Goal: Information Seeking & Learning: Understand process/instructions

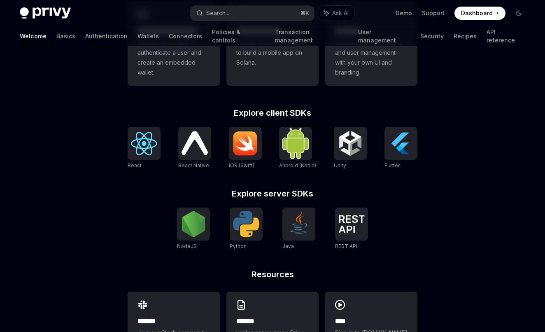
scroll to position [279, 0]
click at [155, 144] on img at bounding box center [144, 142] width 26 height 23
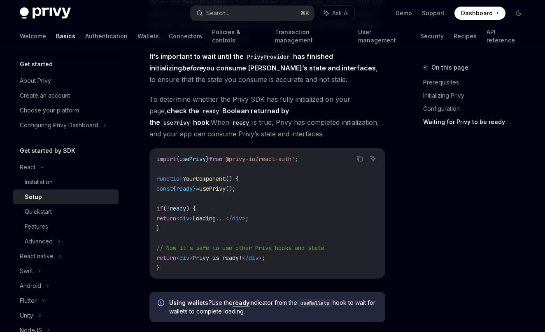
scroll to position [900, 0]
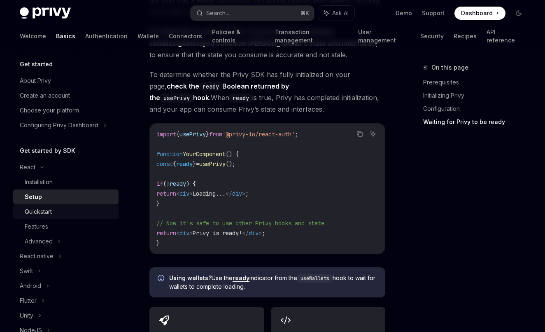
click at [69, 211] on div "Quickstart" at bounding box center [69, 212] width 89 height 10
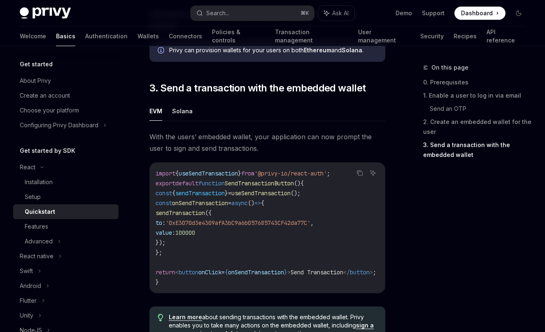
scroll to position [697, 0]
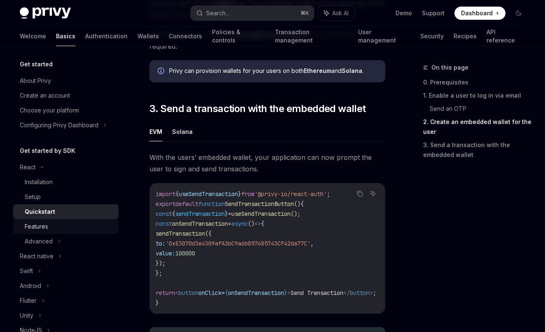
click at [84, 227] on div "Features" at bounding box center [69, 226] width 89 height 10
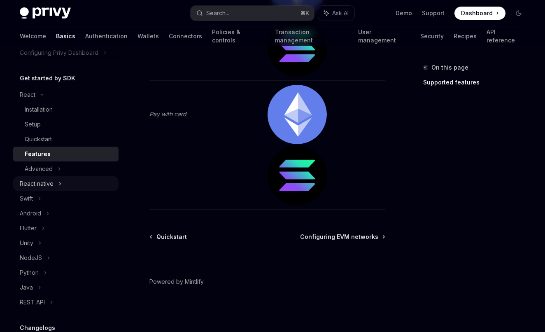
scroll to position [117, 0]
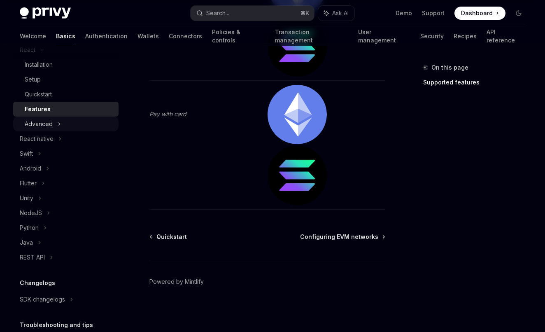
click at [60, 123] on icon at bounding box center [59, 124] width 3 height 10
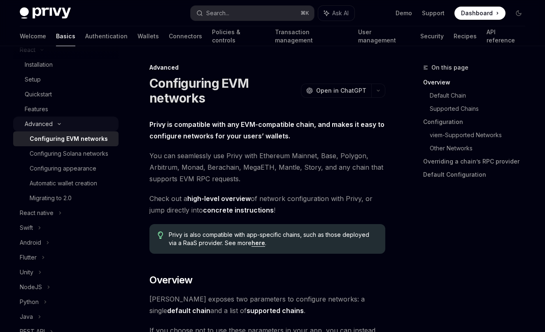
click at [56, 119] on div "Advanced" at bounding box center [65, 123] width 105 height 15
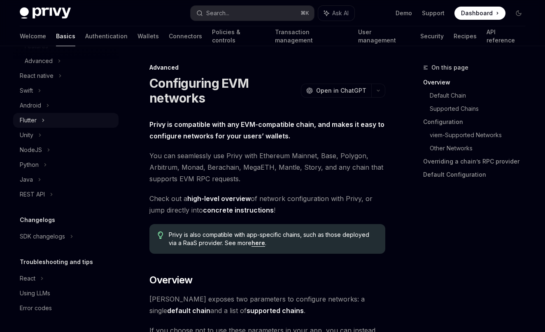
scroll to position [180, 0]
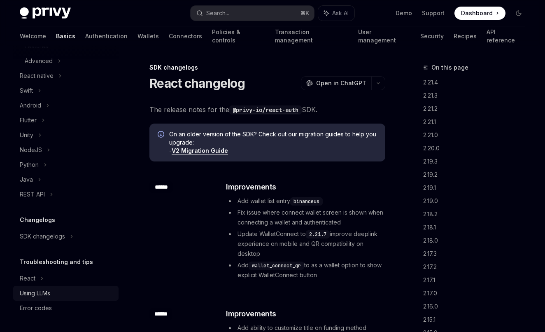
click at [70, 290] on div "Using LLMs" at bounding box center [67, 293] width 94 height 10
type textarea "*"
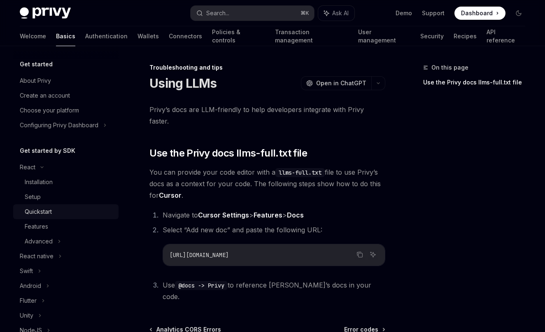
scroll to position [0, 0]
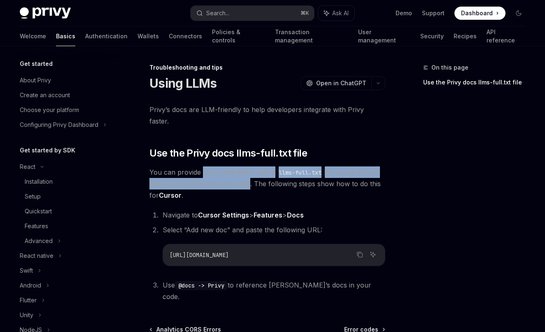
drag, startPoint x: 201, startPoint y: 158, endPoint x: 244, endPoint y: 172, distance: 45.2
click at [244, 172] on span "You can provide your code editor with a llms-full.txt file to use Privy’s docs …" at bounding box center [267, 183] width 236 height 35
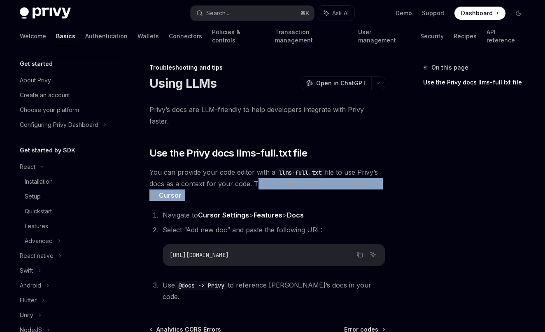
drag, startPoint x: 253, startPoint y: 171, endPoint x: 322, endPoint y: 193, distance: 72.6
click at [322, 193] on div "Privy’s docs are LLM-friendly to help developers integrate with Privy faster. ​…" at bounding box center [267, 203] width 236 height 198
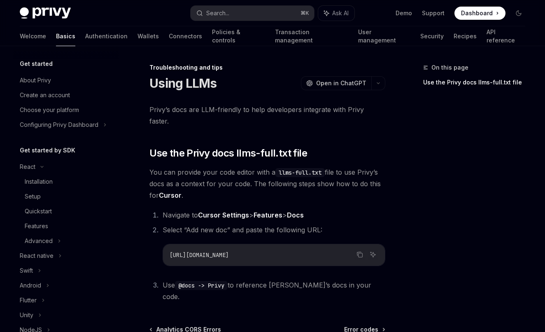
click at [322, 193] on div "Privy’s docs are LLM-friendly to help developers integrate with Privy faster. ​…" at bounding box center [267, 203] width 236 height 198
click at [357, 251] on icon "Copy the contents from the code block" at bounding box center [359, 254] width 7 height 7
drag, startPoint x: 177, startPoint y: 274, endPoint x: 230, endPoint y: 271, distance: 52.3
click at [227, 281] on code "@docs -> Privy" at bounding box center [201, 285] width 53 height 9
copy span "@docs -> Privy"
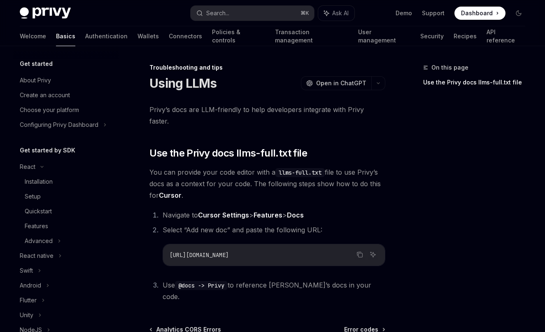
drag, startPoint x: 168, startPoint y: 244, endPoint x: 346, endPoint y: 245, distance: 177.7
click at [346, 245] on div "https://docs.privy.io/llms-full.txt" at bounding box center [274, 254] width 222 height 21
click at [359, 251] on icon "Copy the contents from the code block" at bounding box center [359, 254] width 7 height 7
drag, startPoint x: 179, startPoint y: 273, endPoint x: 228, endPoint y: 273, distance: 49.4
click at [227, 281] on code "@docs -> Privy" at bounding box center [201, 285] width 53 height 9
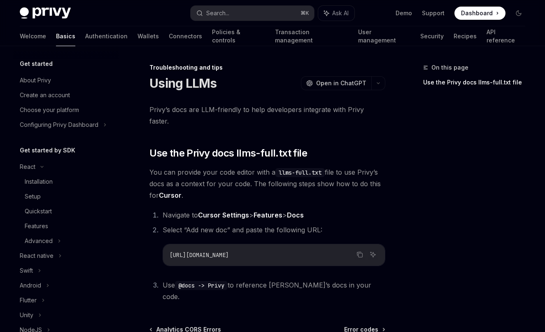
copy span "@docs -> Privy"
